Goal: Book appointment/travel/reservation

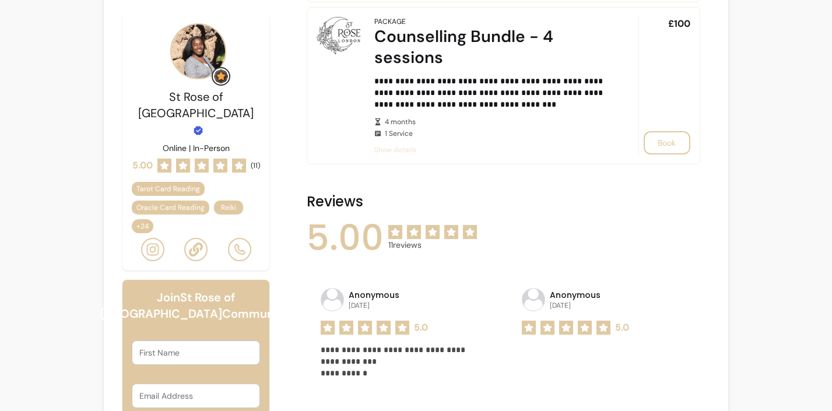
scroll to position [1301, 0]
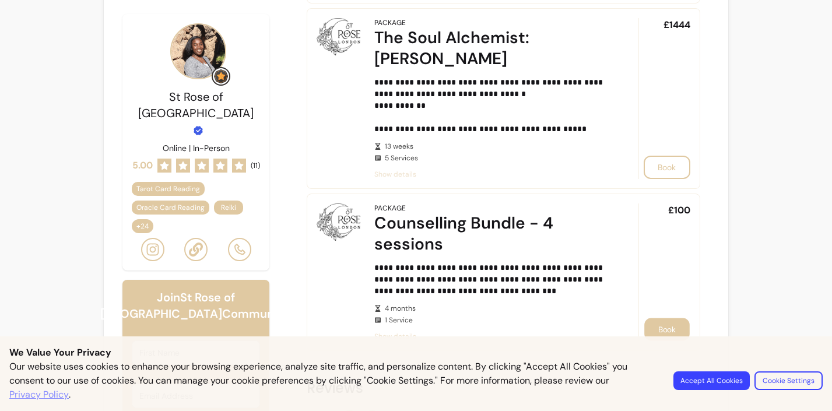
click at [674, 318] on button "Book" at bounding box center [666, 329] width 45 height 23
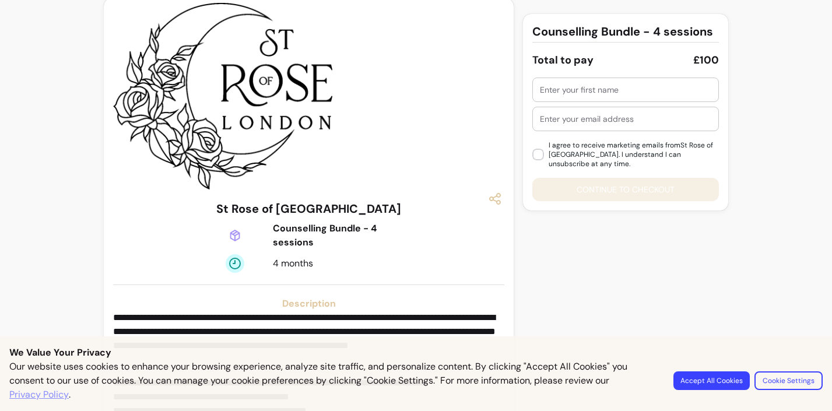
scroll to position [14, 0]
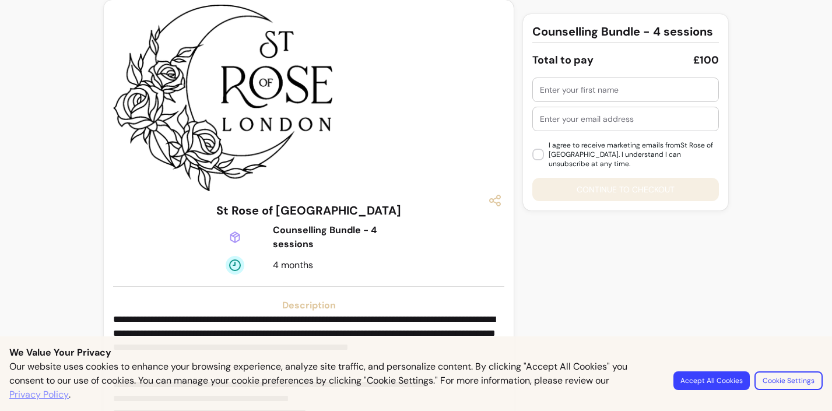
click at [597, 94] on input "text" at bounding box center [625, 90] width 171 height 12
click at [699, 385] on button "Accept All Cookies" at bounding box center [711, 380] width 76 height 19
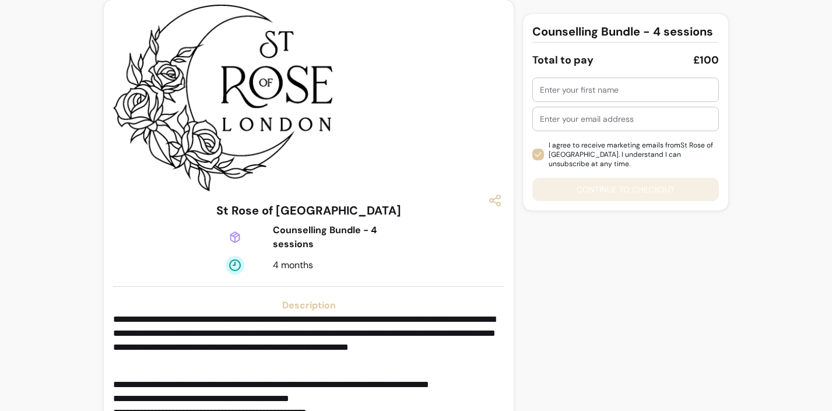
click at [577, 97] on div at bounding box center [625, 89] width 171 height 23
type input "Trisha"
click at [584, 123] on input "text" at bounding box center [625, 119] width 171 height 12
type input "trisha.andres@gmail.com"
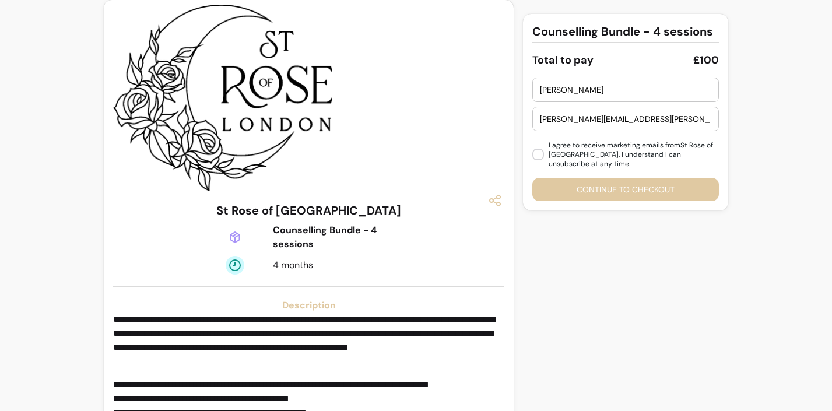
click at [602, 178] on button "Continue to checkout" at bounding box center [625, 189] width 186 height 23
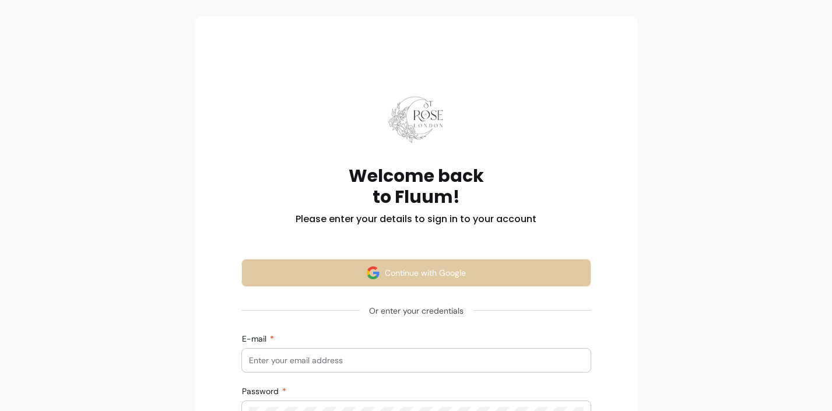
click at [465, 279] on button "Continue with Google" at bounding box center [416, 273] width 350 height 28
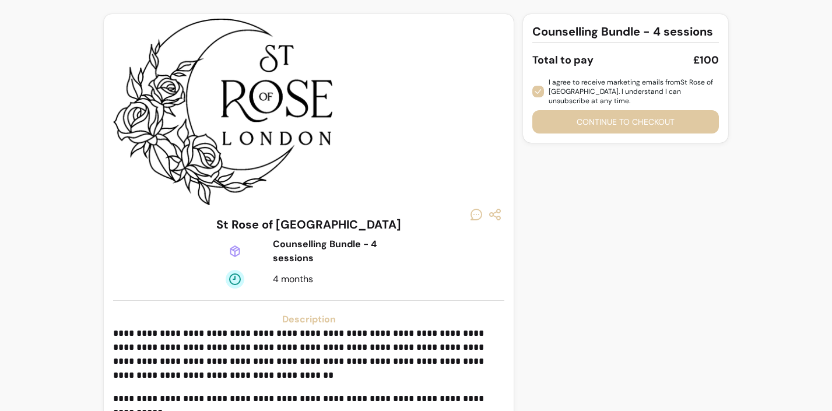
click at [574, 113] on button "Continue to checkout" at bounding box center [625, 121] width 186 height 23
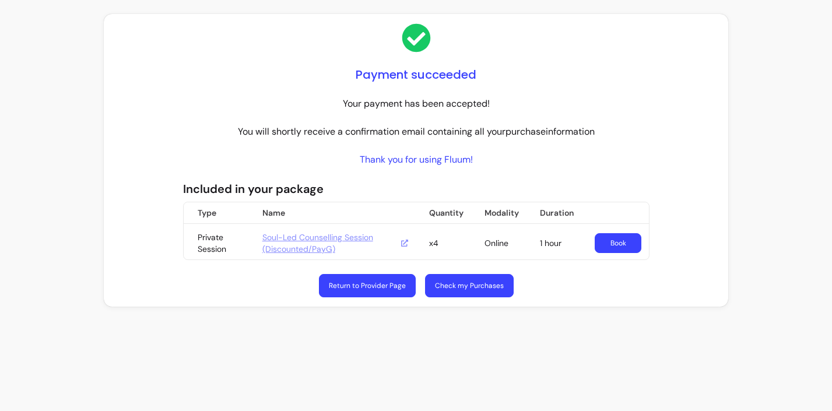
click at [610, 246] on link "Book" at bounding box center [618, 243] width 47 height 20
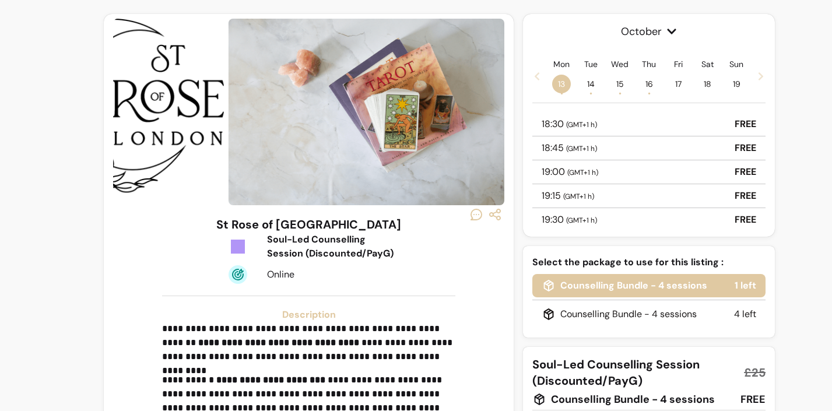
click at [617, 121] on div "18:30 ( GMT+1 h ) FREE" at bounding box center [648, 125] width 233 height 24
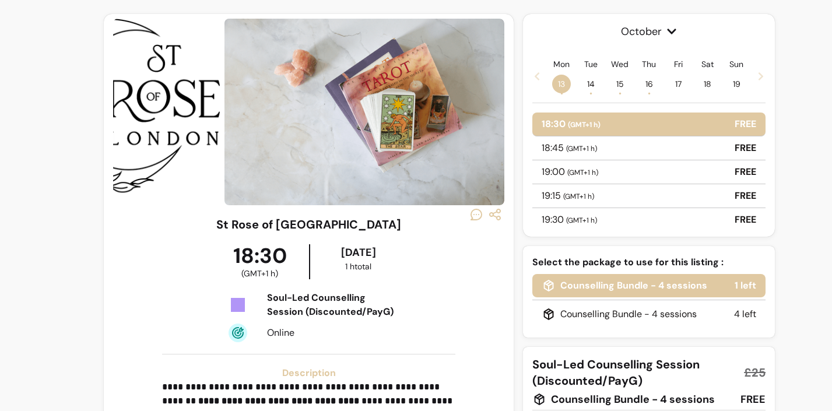
scroll to position [52, 0]
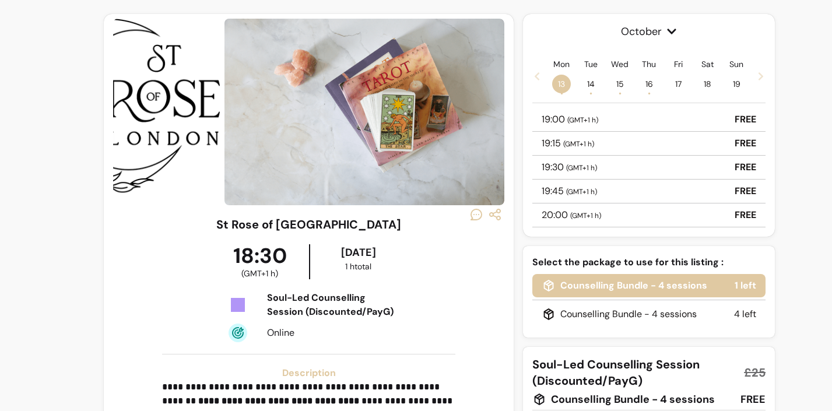
click at [613, 132] on div "19:15 ( GMT+1 h ) FREE" at bounding box center [648, 144] width 233 height 24
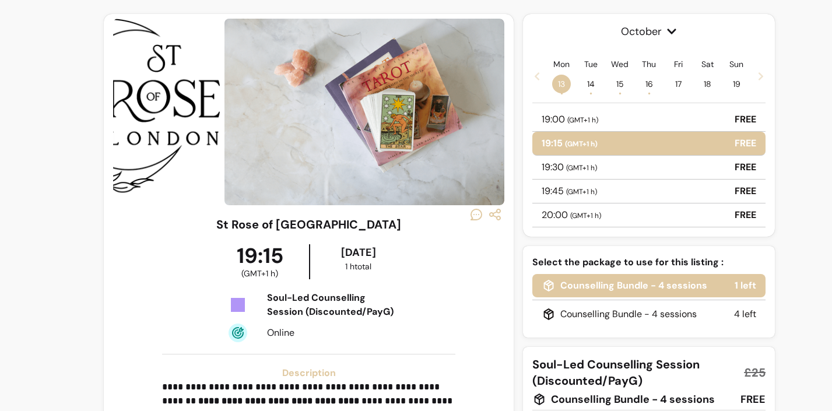
click at [615, 114] on div "19:00 ( GMT+1 h ) FREE" at bounding box center [648, 120] width 233 height 24
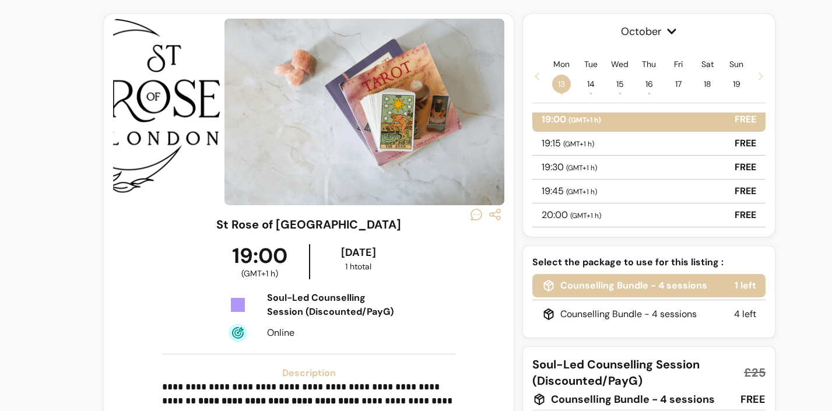
scroll to position [0, 0]
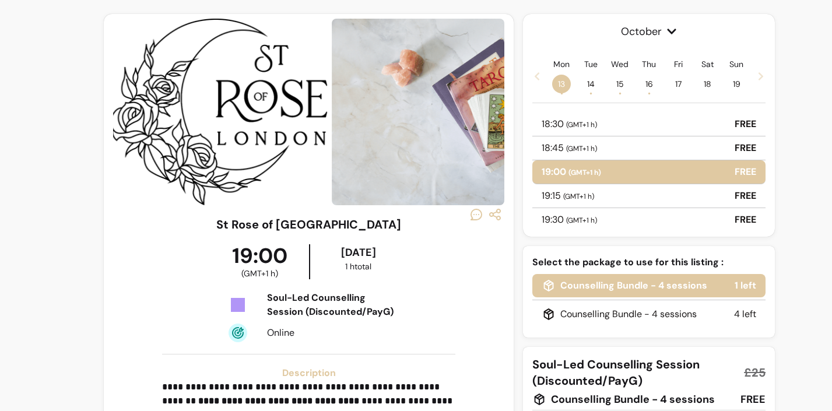
click at [609, 122] on div "18:30 ( GMT+1 h ) FREE" at bounding box center [648, 125] width 233 height 24
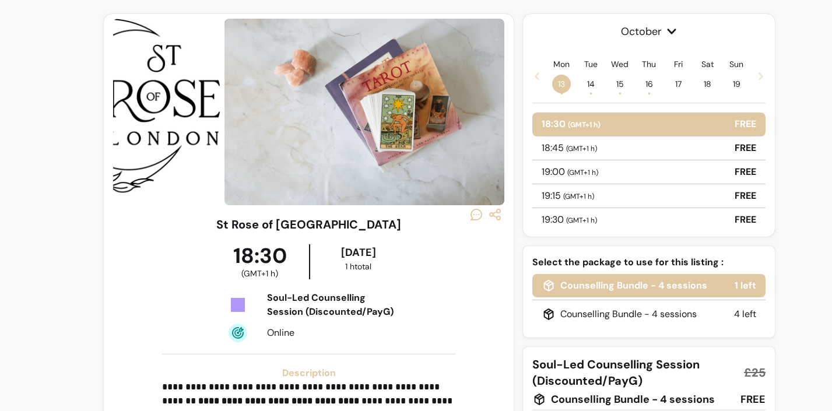
click at [704, 342] on div "Select the package to use for this listing : Counselling Bundle - 4 sessions 1 …" at bounding box center [649, 373] width 252 height 255
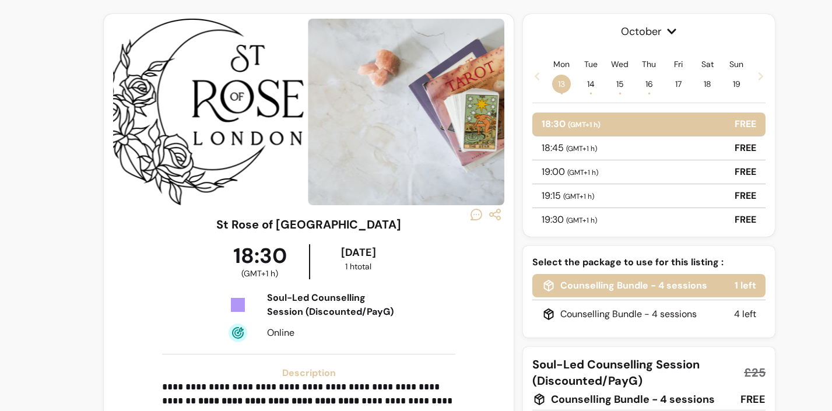
click at [514, 349] on div "**********" at bounding box center [416, 353] width 624 height 679
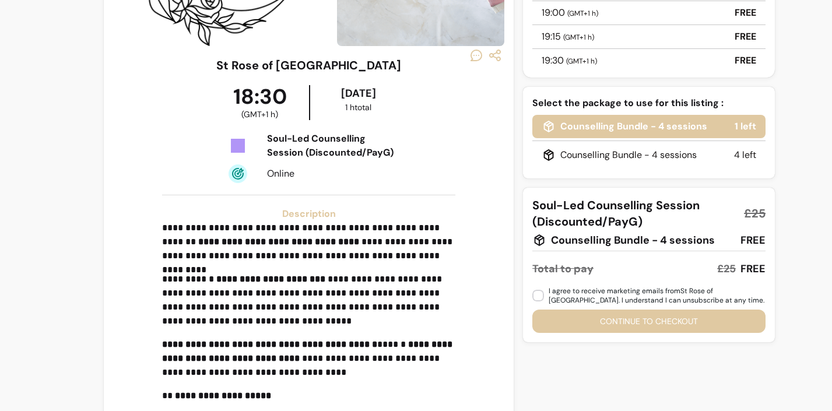
scroll to position [163, 0]
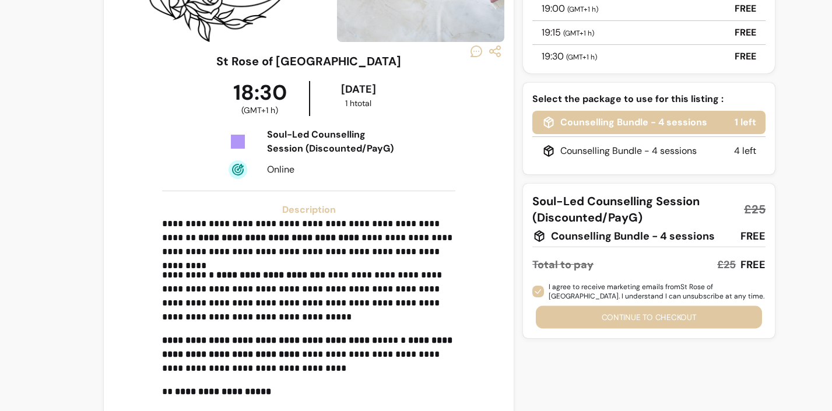
click at [581, 315] on button "Continue to checkout" at bounding box center [649, 317] width 226 height 23
